Goal: Task Accomplishment & Management: Use online tool/utility

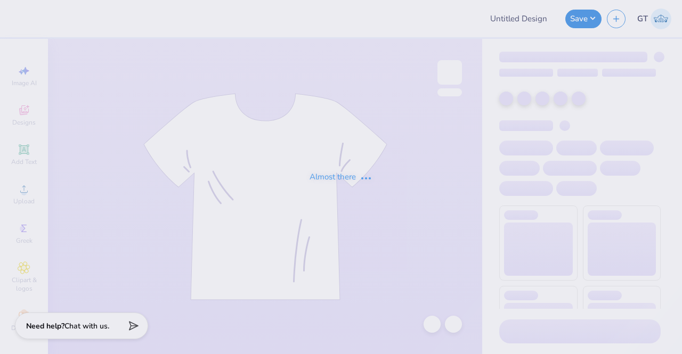
type input "Athletic Training Program - Fall 2025 merch"
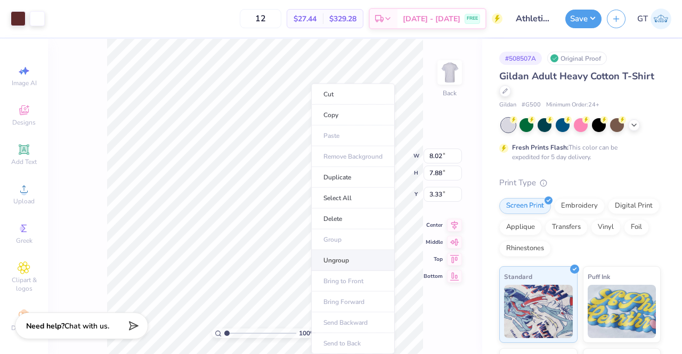
click at [361, 256] on li "Ungroup" at bounding box center [353, 260] width 84 height 21
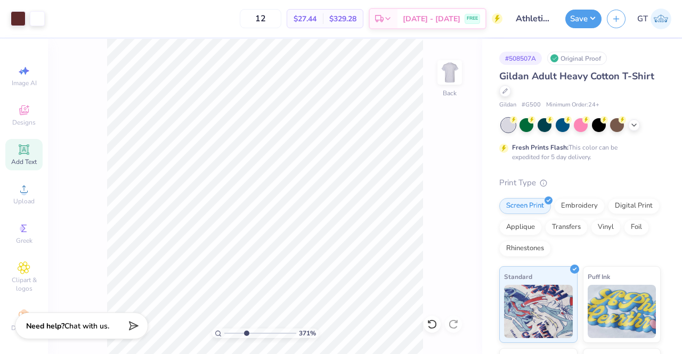
click at [19, 150] on icon at bounding box center [24, 149] width 10 height 10
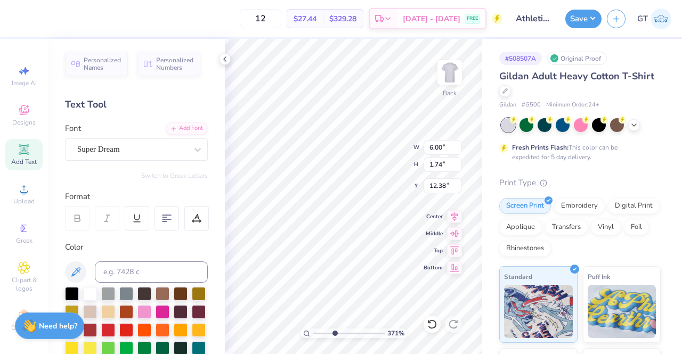
scroll to position [9, 1]
paste textarea "®"
type input "3.71330131527837"
type textarea "®"
click at [95, 148] on div "Super Dream" at bounding box center [132, 149] width 112 height 17
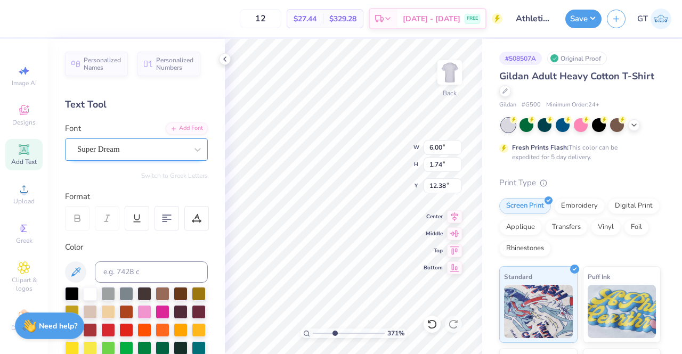
type input "3.71330131527837"
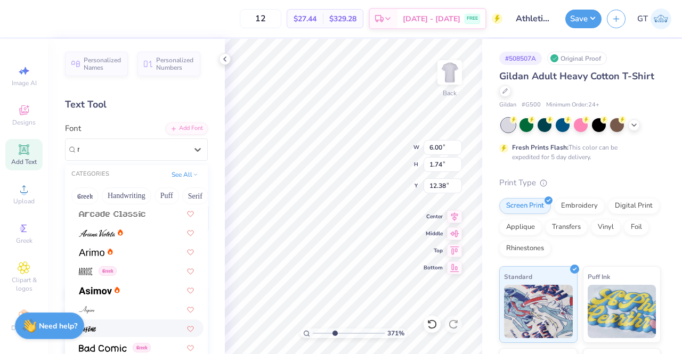
scroll to position [0, 0]
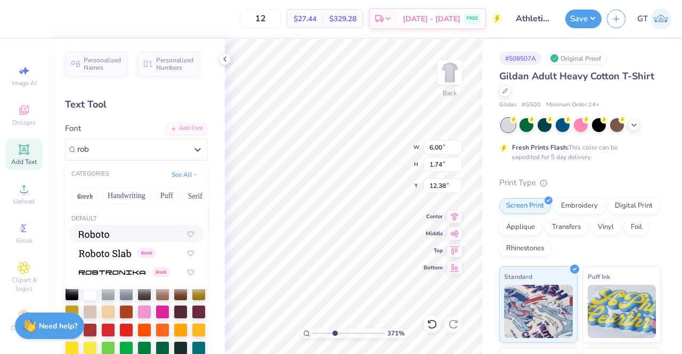
click at [138, 236] on div at bounding box center [136, 233] width 115 height 11
type input "rob"
type input "3.71330131527837"
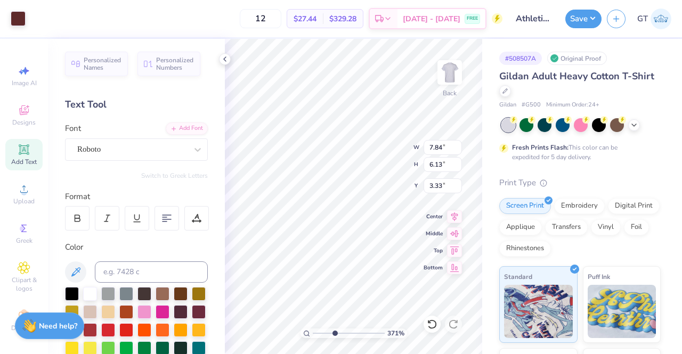
click at [6, 14] on div "Art colors" at bounding box center [13, 18] width 26 height 37
click at [16, 19] on div at bounding box center [18, 17] width 15 height 15
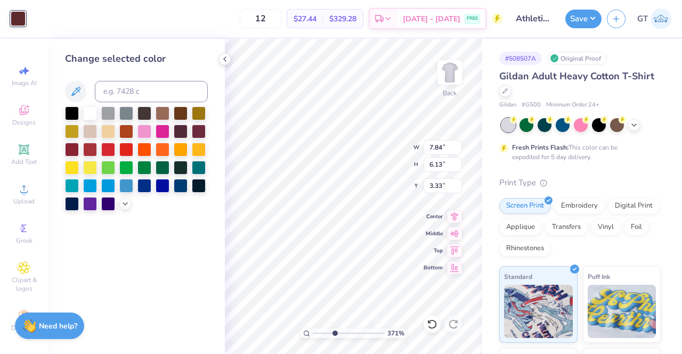
type input "3.71330131527837"
type input "1.72"
type input "1.81"
type input "12.34"
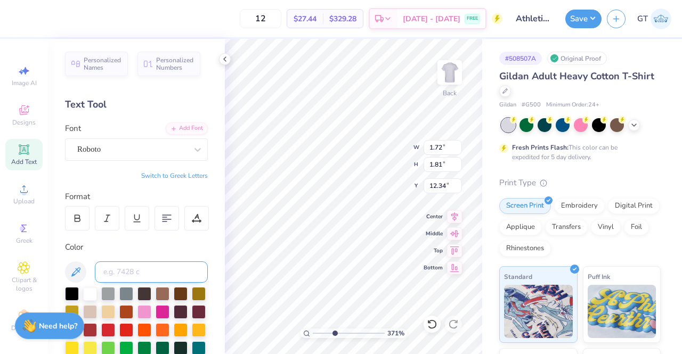
click at [121, 271] on input at bounding box center [151, 272] width 113 height 21
type input "490"
type input "3.71330131527837"
type input "0.21"
type input "0.22"
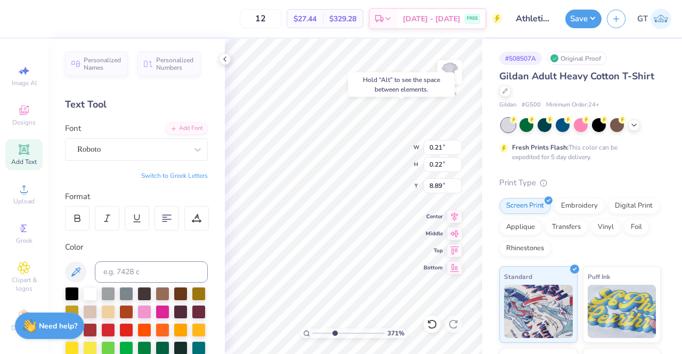
type input "3.71330131527837"
type input "8.89"
type input "1.48620632364125"
type input "8.78"
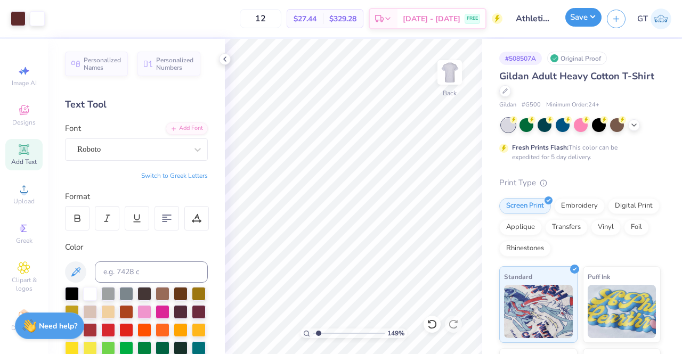
click at [578, 16] on button "Save" at bounding box center [583, 17] width 36 height 19
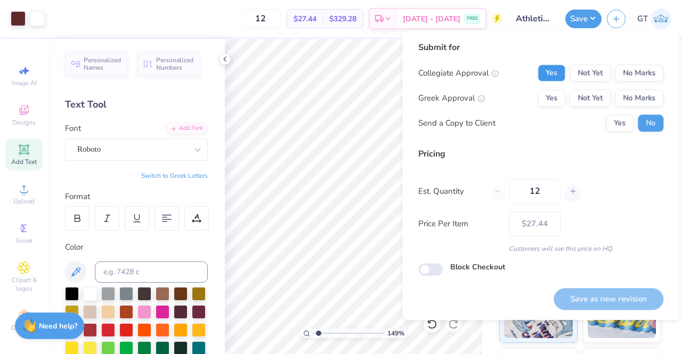
click at [559, 67] on button "Yes" at bounding box center [551, 72] width 28 height 17
click at [618, 95] on button "No Marks" at bounding box center [639, 97] width 48 height 17
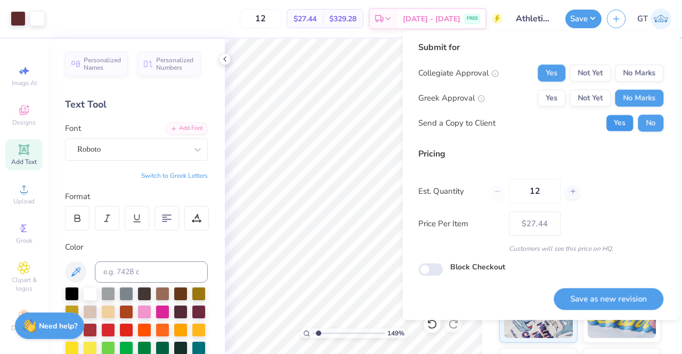
click at [618, 118] on button "Yes" at bounding box center [620, 123] width 28 height 17
type input "1.48620632364125"
click at [590, 294] on button "Save as new revision" at bounding box center [608, 299] width 110 height 22
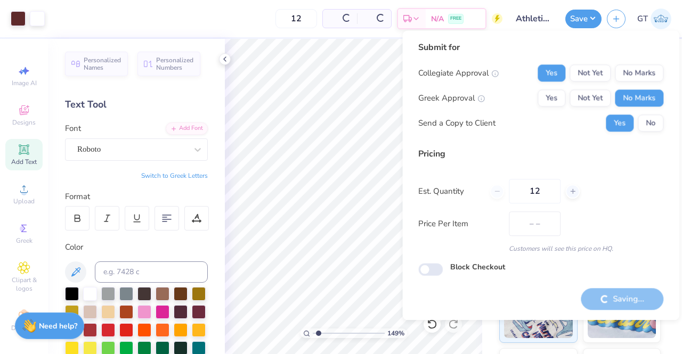
type input "$27.44"
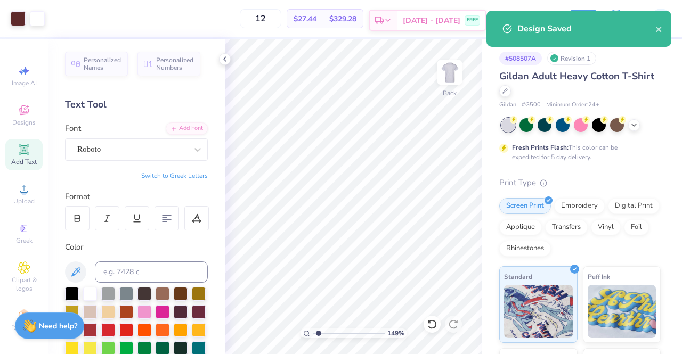
type input "1.48620632364125"
